Goal: Task Accomplishment & Management: Use online tool/utility

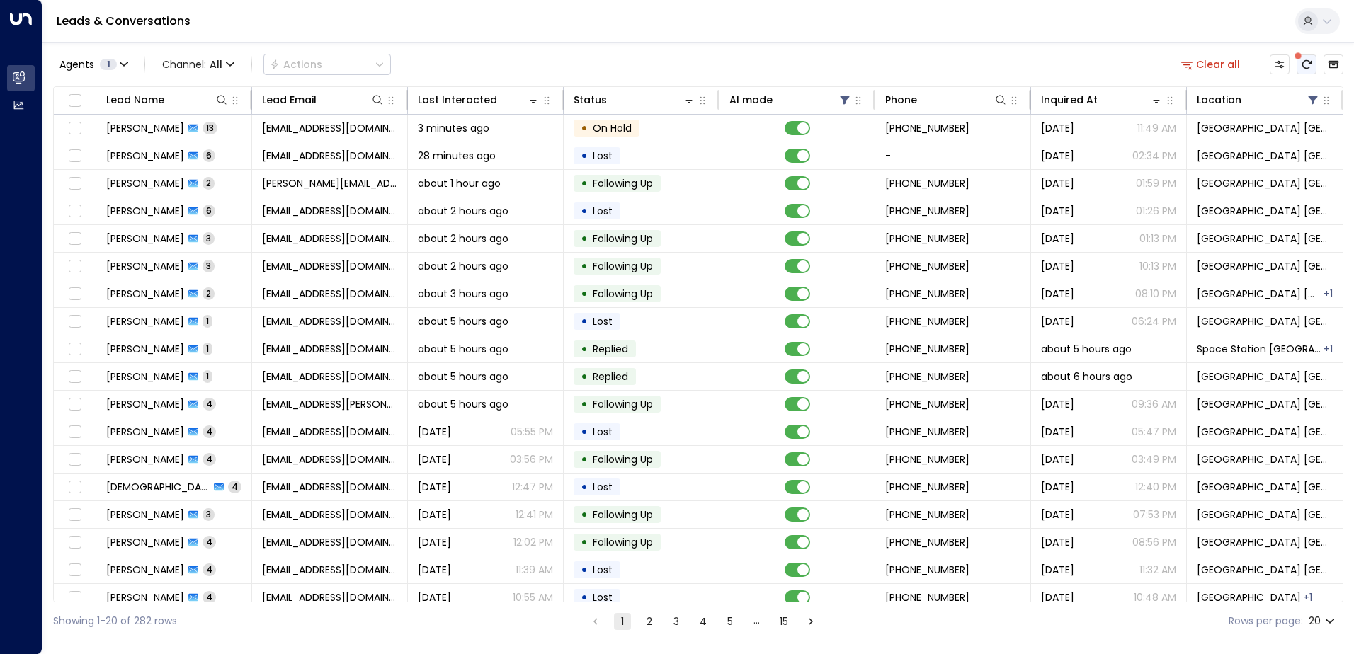
click at [1308, 67] on icon "There are new threads available. Refresh the grid to view the latest updates." at bounding box center [1306, 64] width 11 height 11
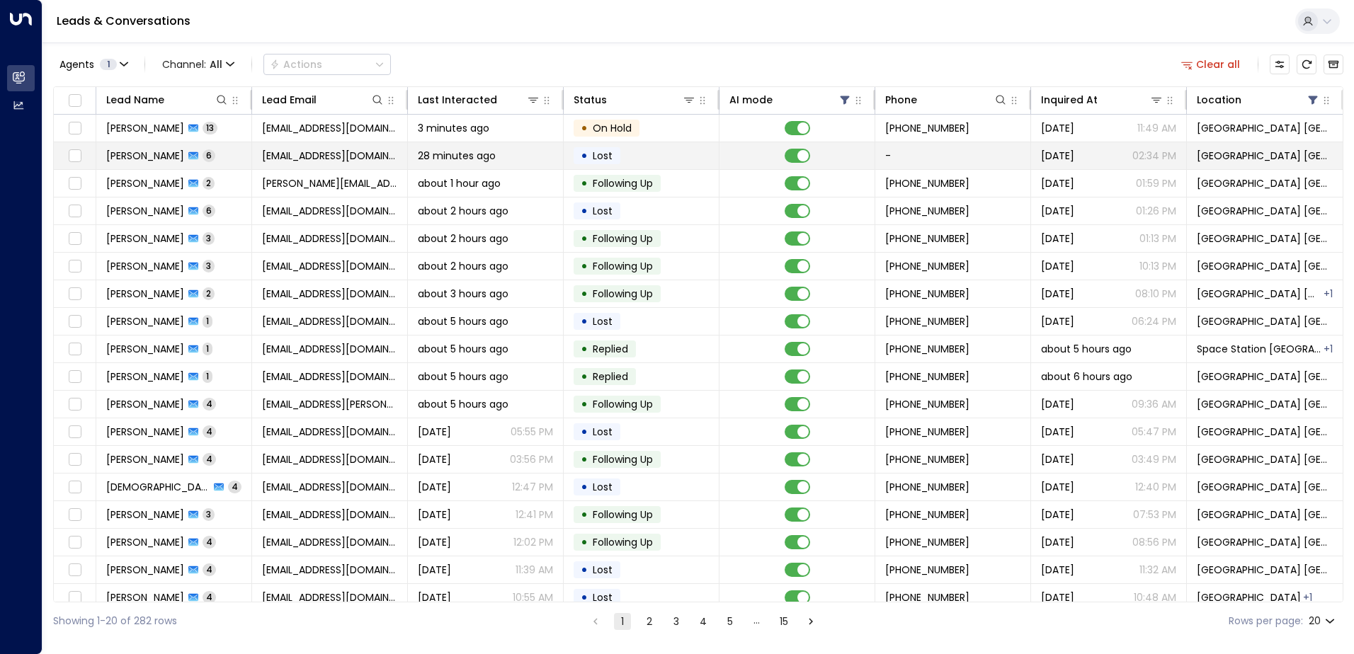
click at [295, 164] on td "[EMAIL_ADDRESS][DOMAIN_NAME]" at bounding box center [330, 155] width 156 height 27
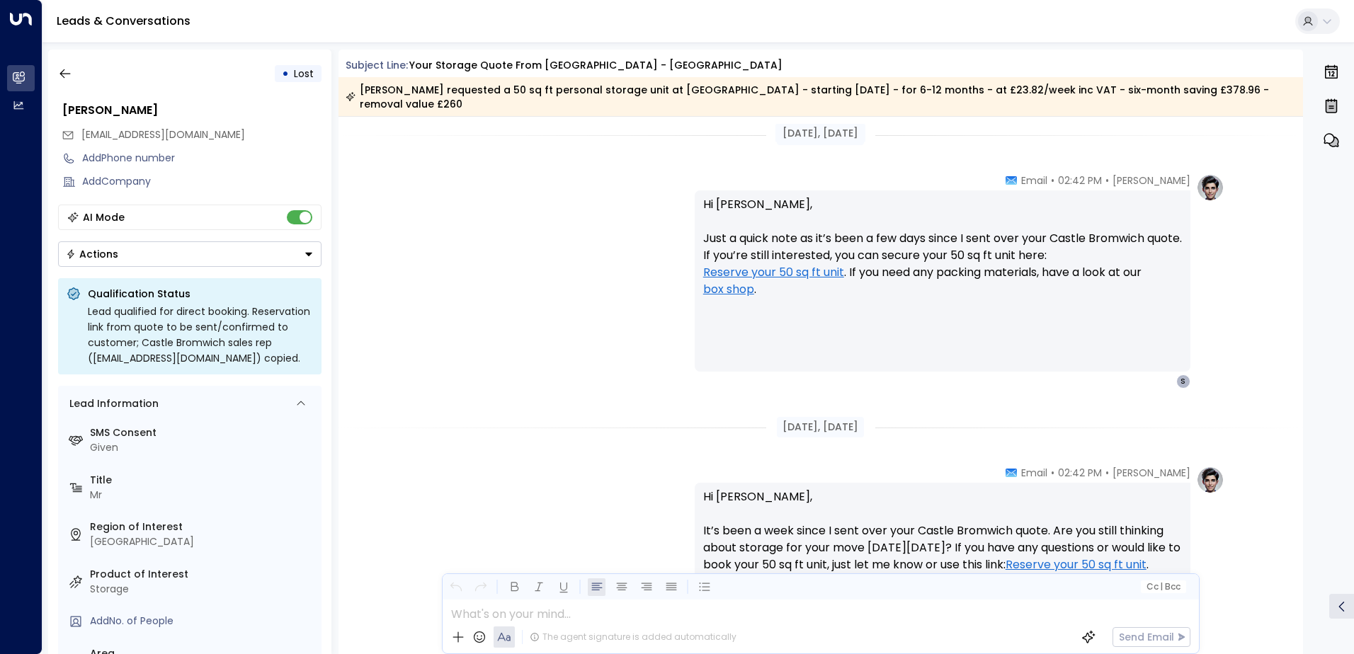
scroll to position [2172, 0]
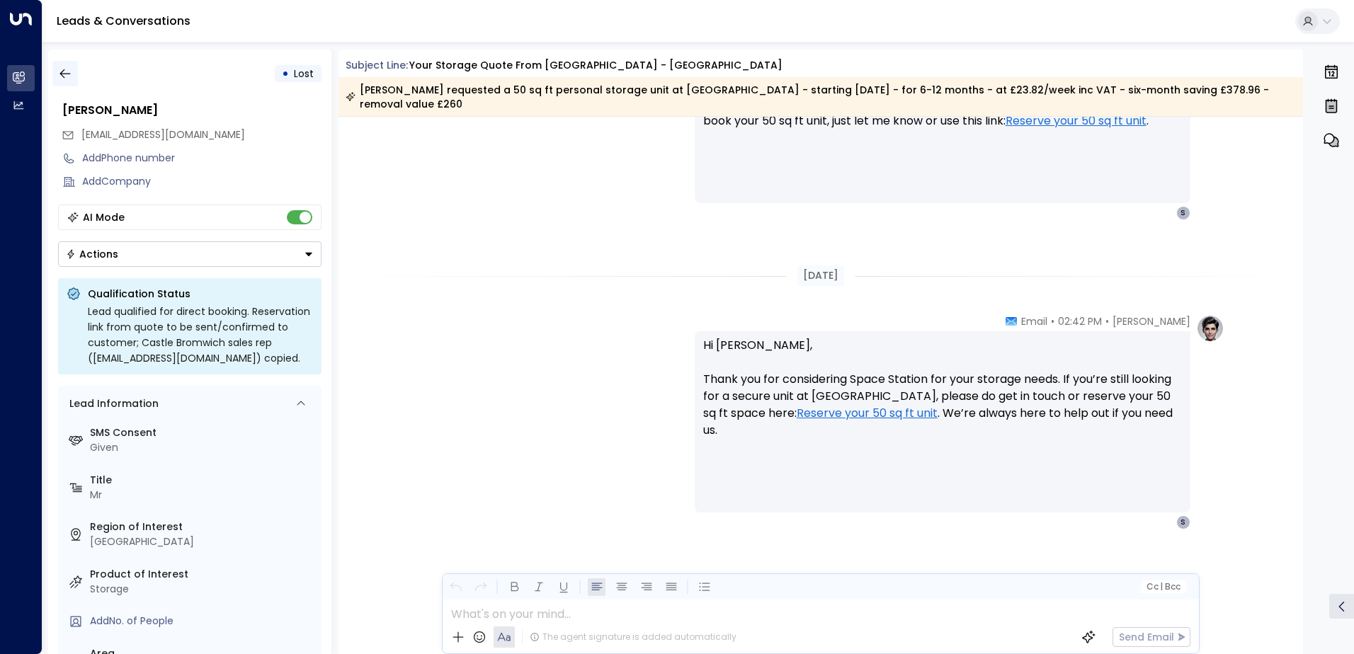
click at [64, 74] on icon "button" at bounding box center [64, 73] width 11 height 9
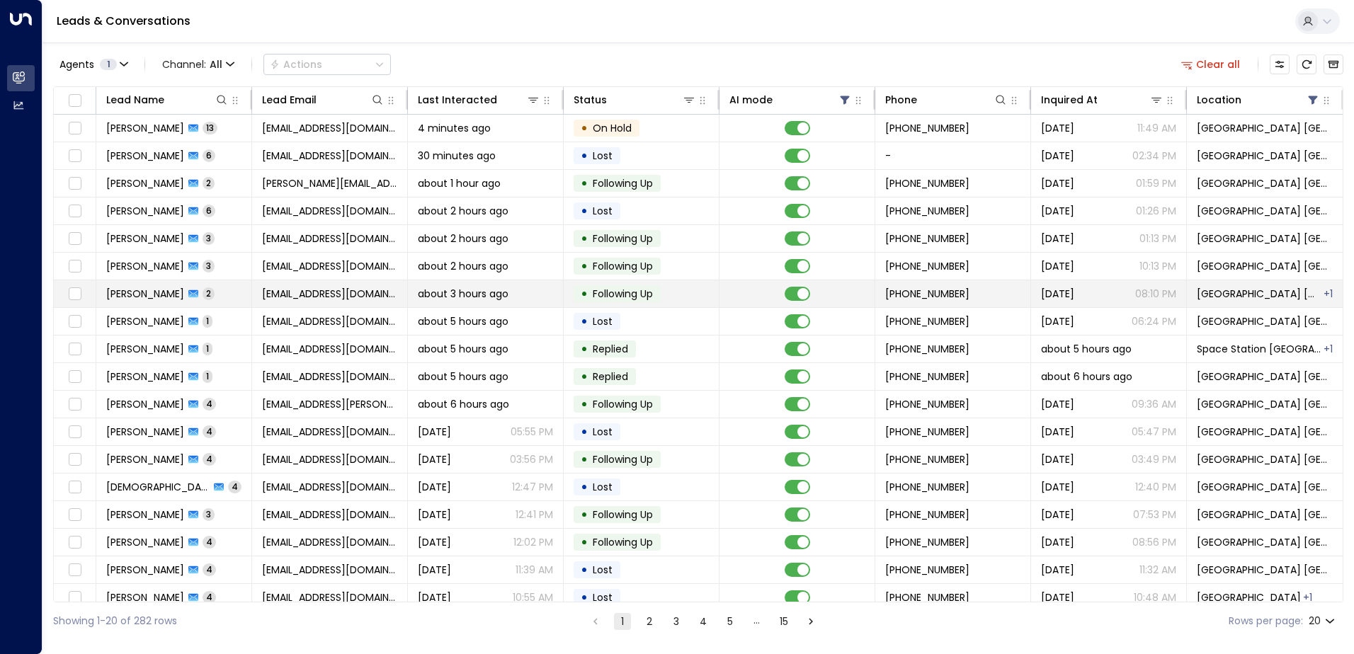
click at [300, 288] on span "[EMAIL_ADDRESS][DOMAIN_NAME]" at bounding box center [329, 294] width 135 height 14
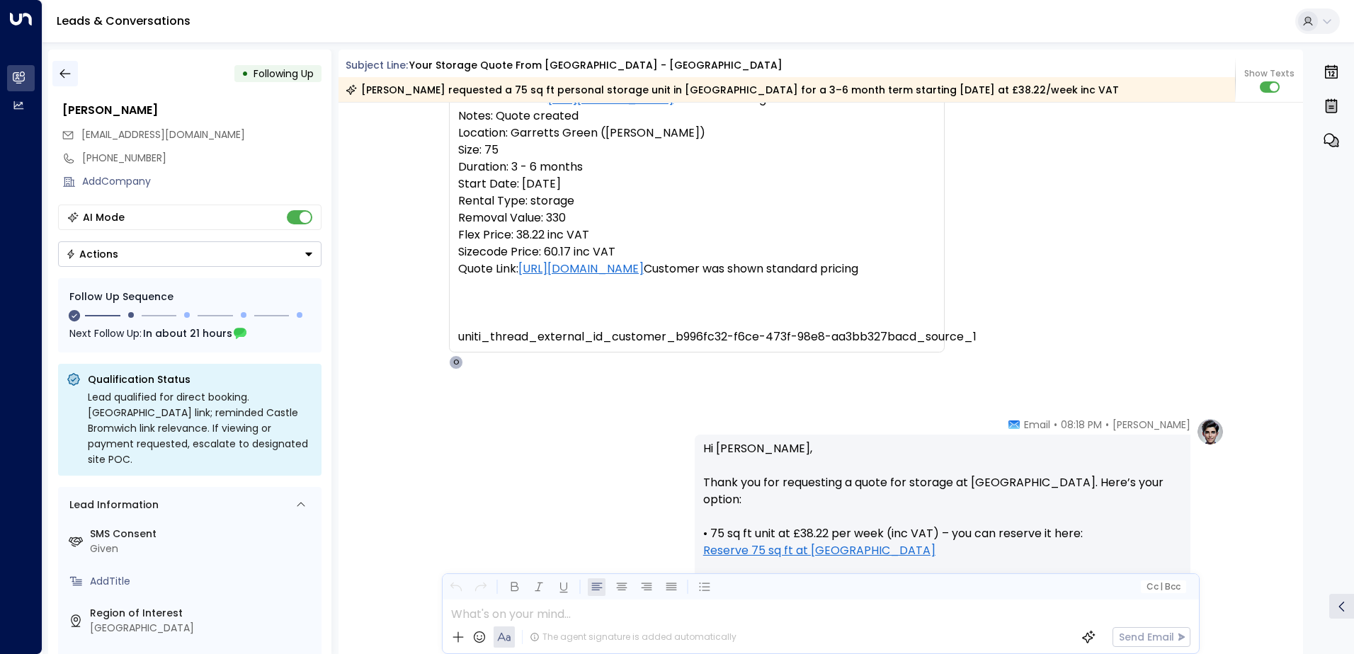
click at [56, 67] on button "button" at bounding box center [64, 73] width 25 height 25
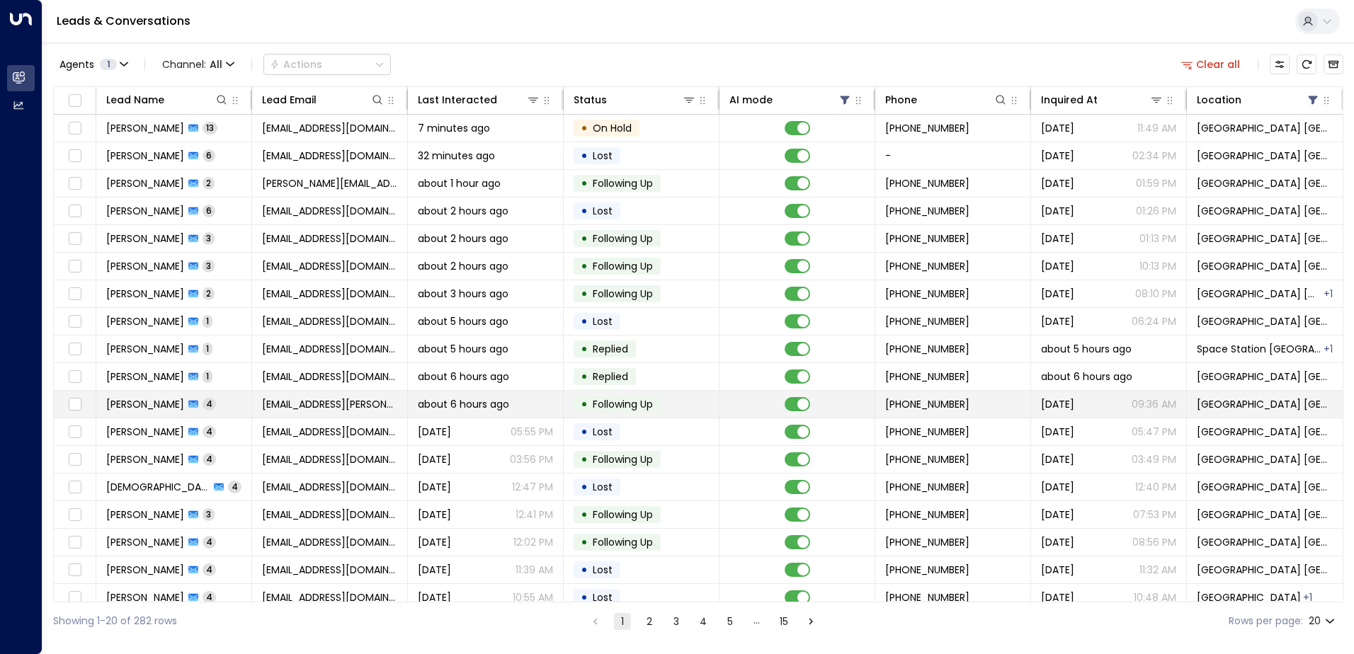
scroll to position [69, 0]
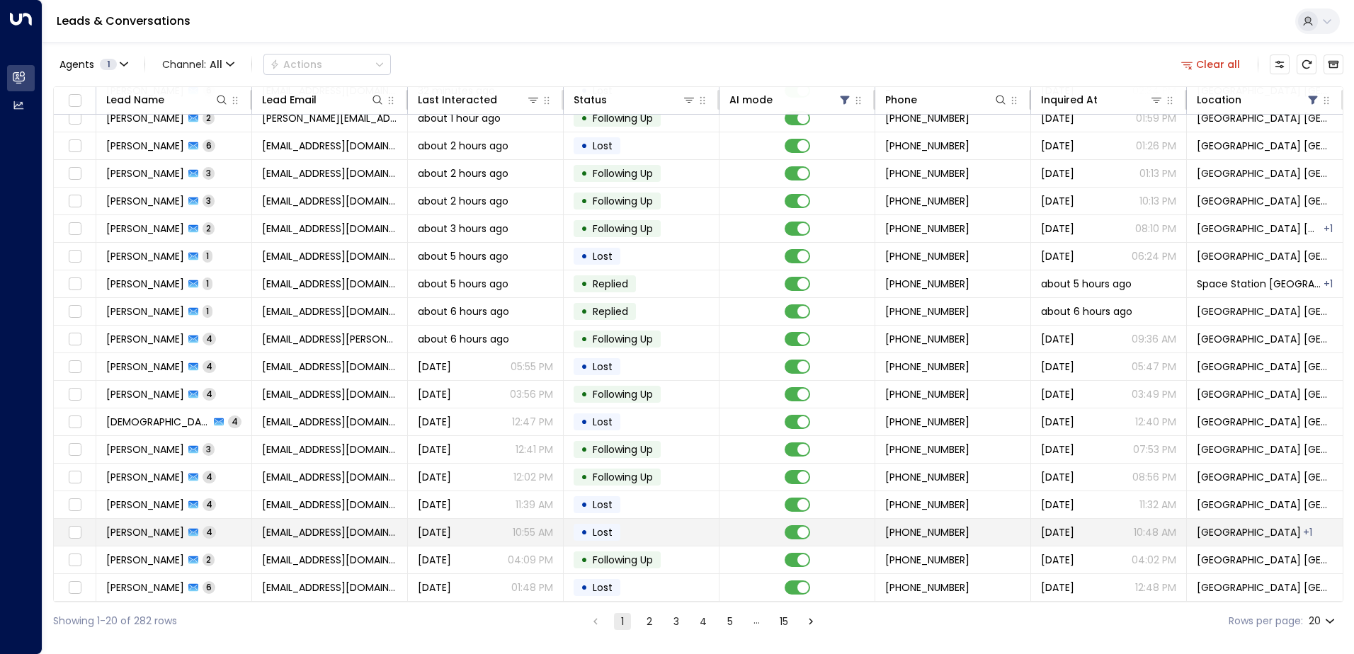
click at [395, 533] on span "[EMAIL_ADDRESS][DOMAIN_NAME]" at bounding box center [329, 533] width 135 height 14
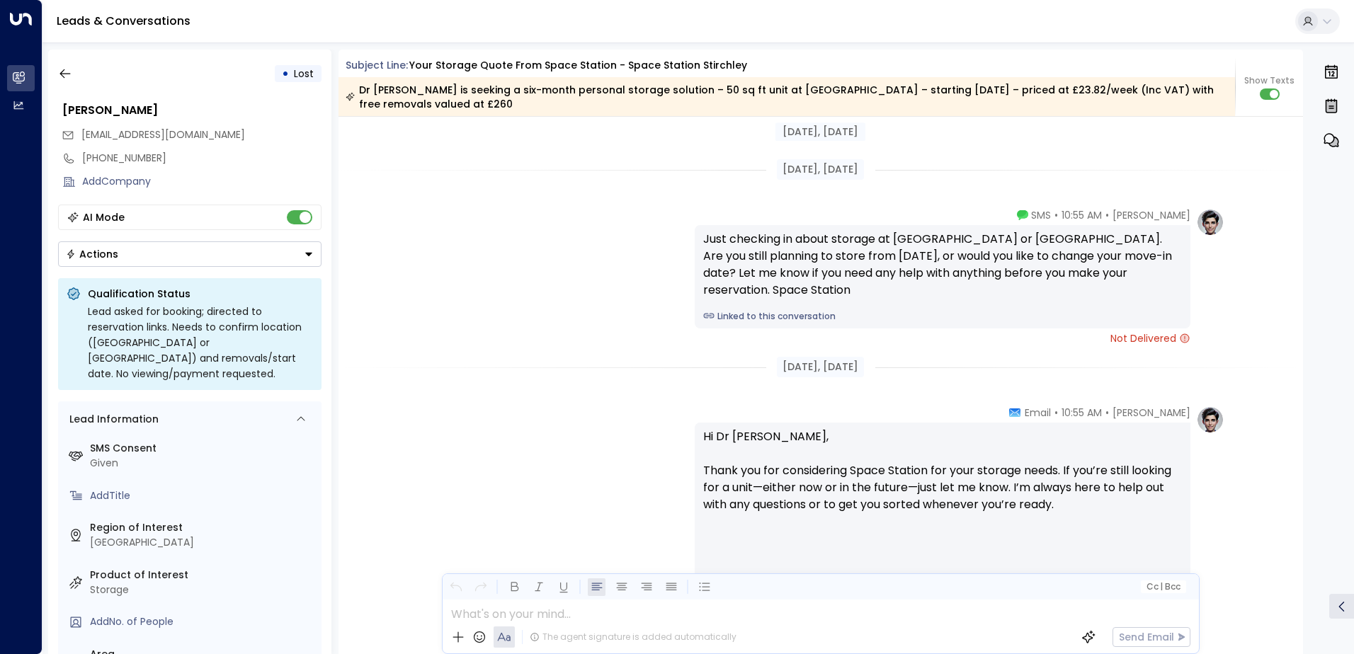
scroll to position [1871, 0]
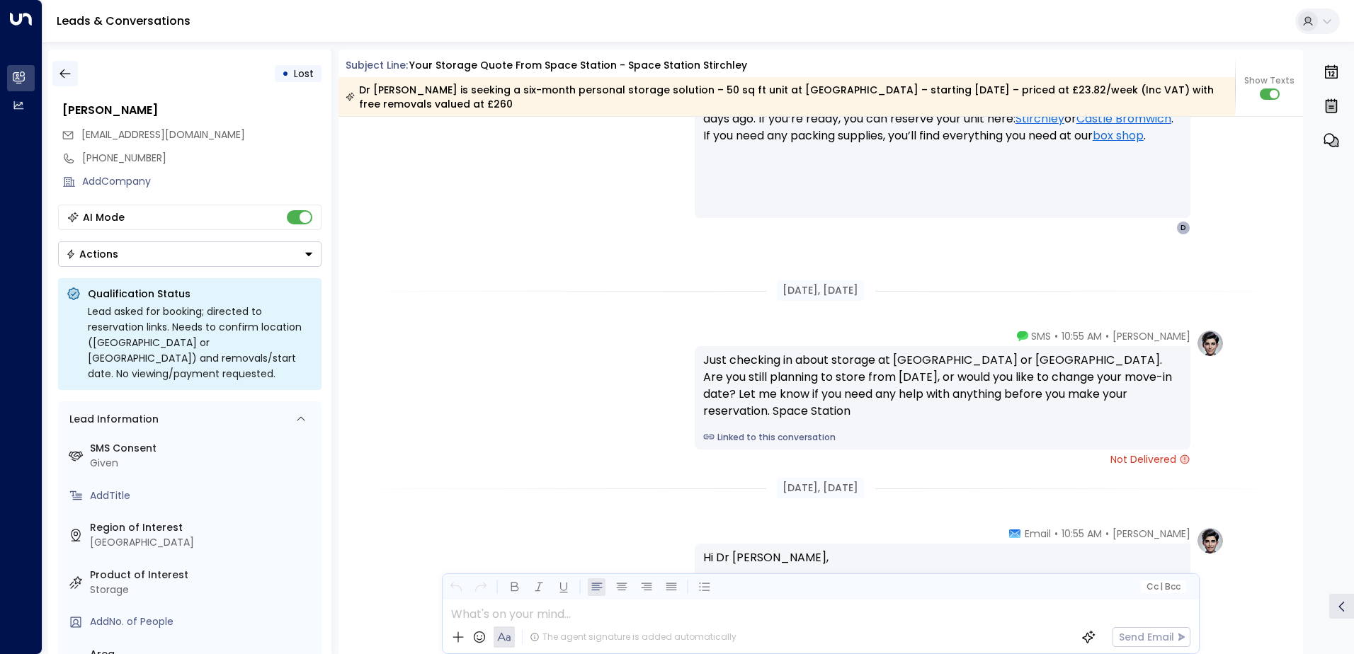
click at [61, 77] on icon "button" at bounding box center [65, 74] width 14 height 14
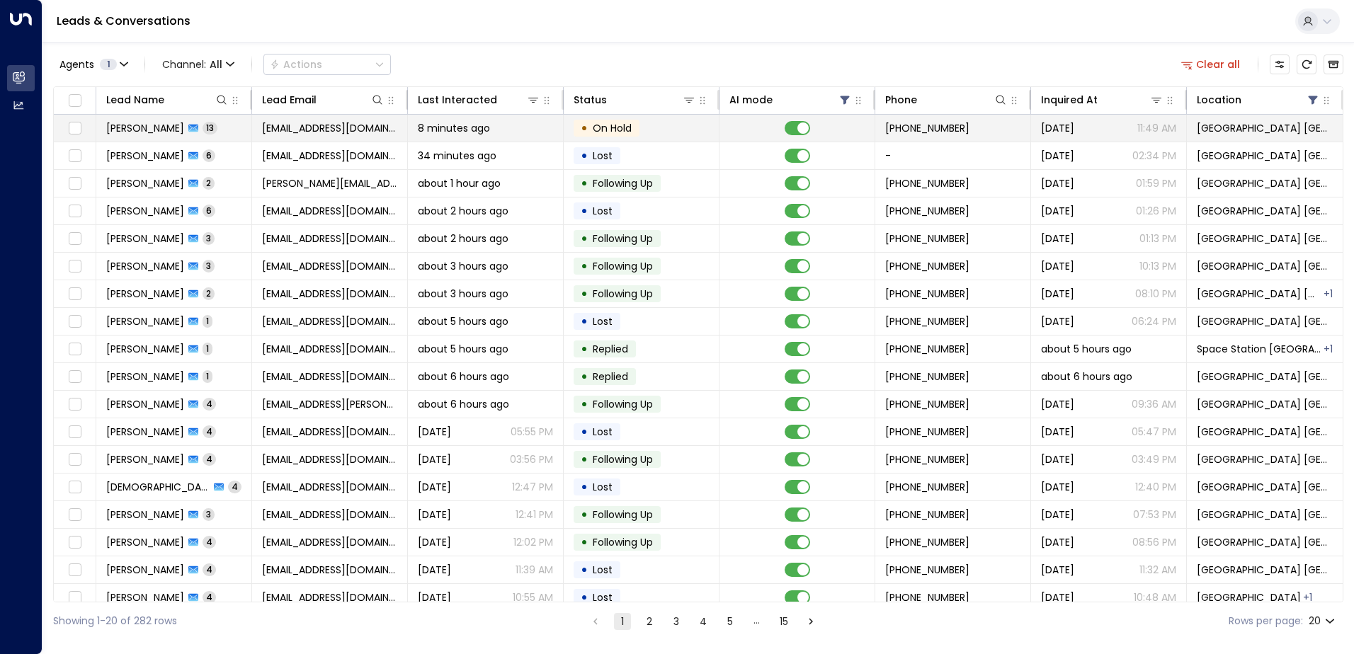
click at [349, 130] on span "[EMAIL_ADDRESS][DOMAIN_NAME]" at bounding box center [329, 128] width 135 height 14
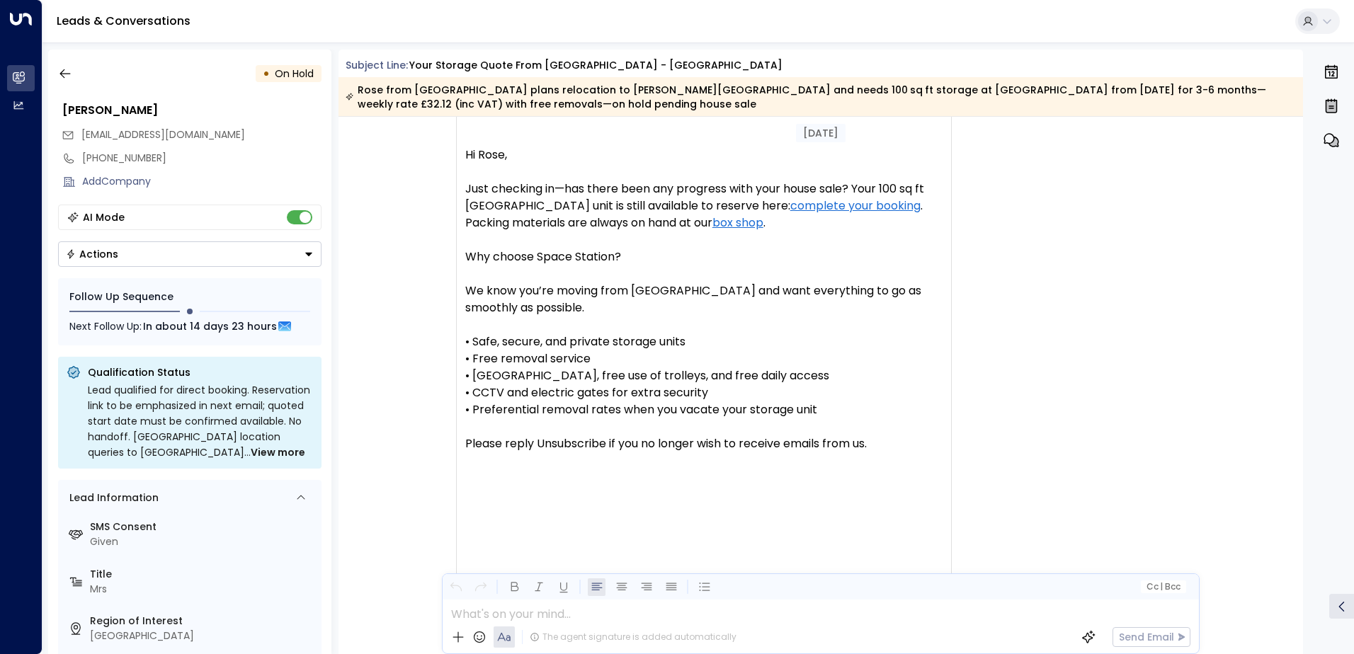
scroll to position [5880, 0]
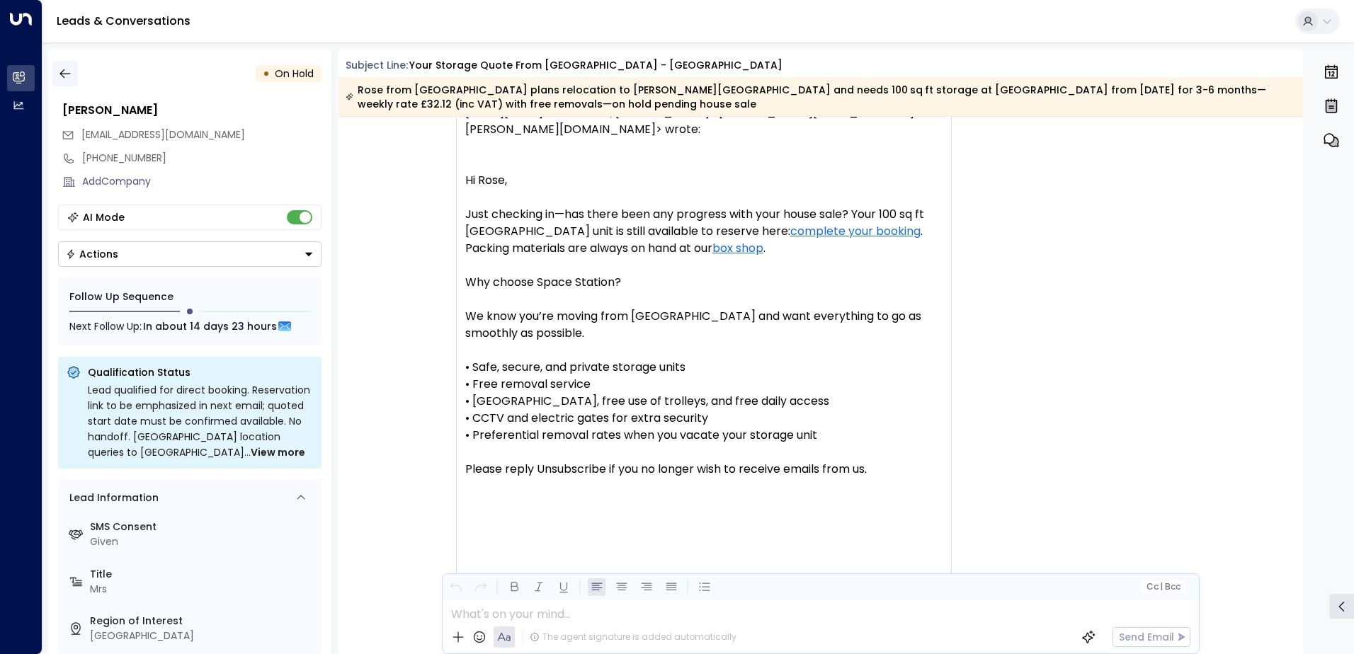
click at [70, 76] on icon "button" at bounding box center [65, 74] width 14 height 14
